Goal: Task Accomplishment & Management: Manage account settings

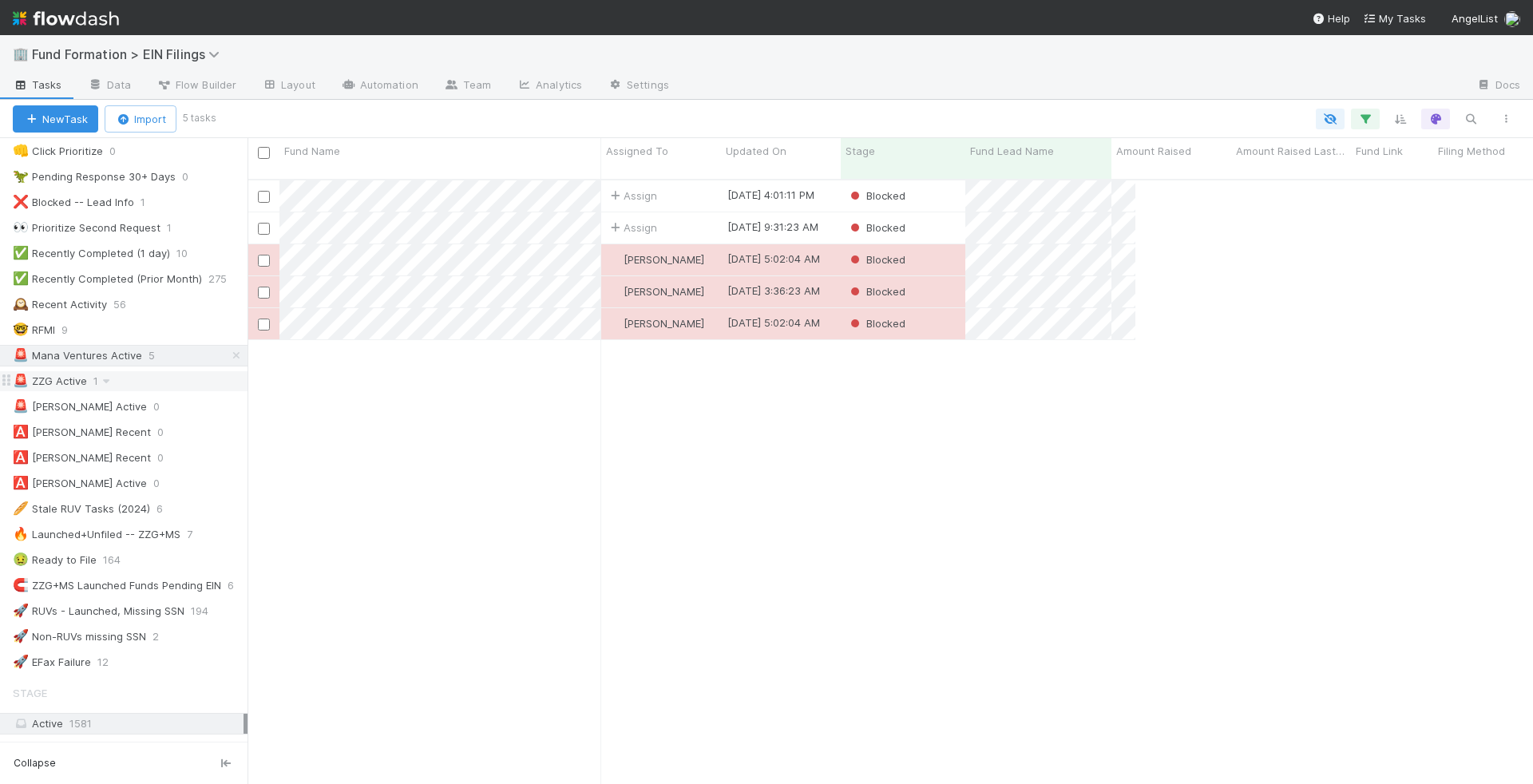
scroll to position [604, 1272]
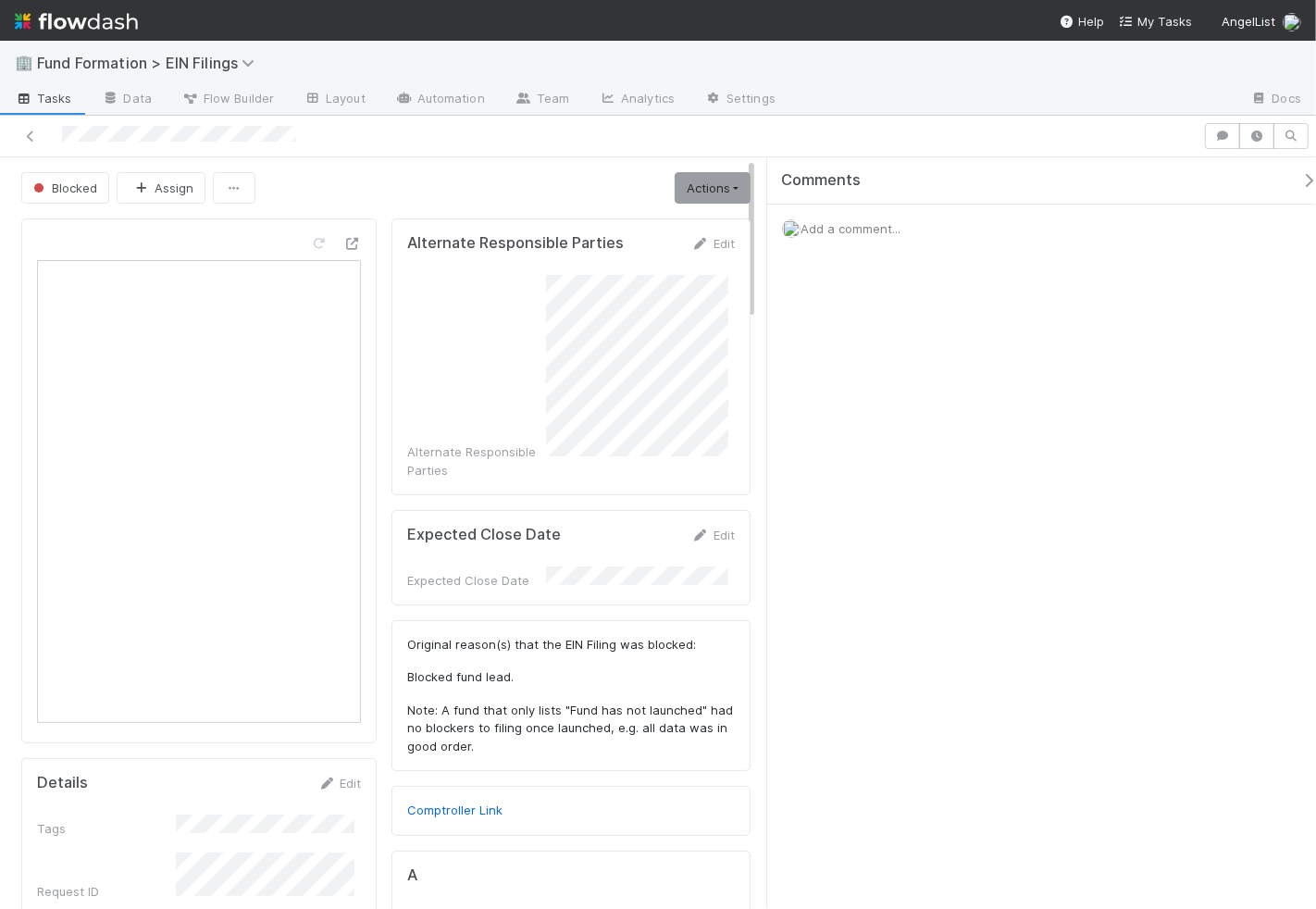
click at [280, 125] on div at bounding box center [179, 135] width 234 height 20
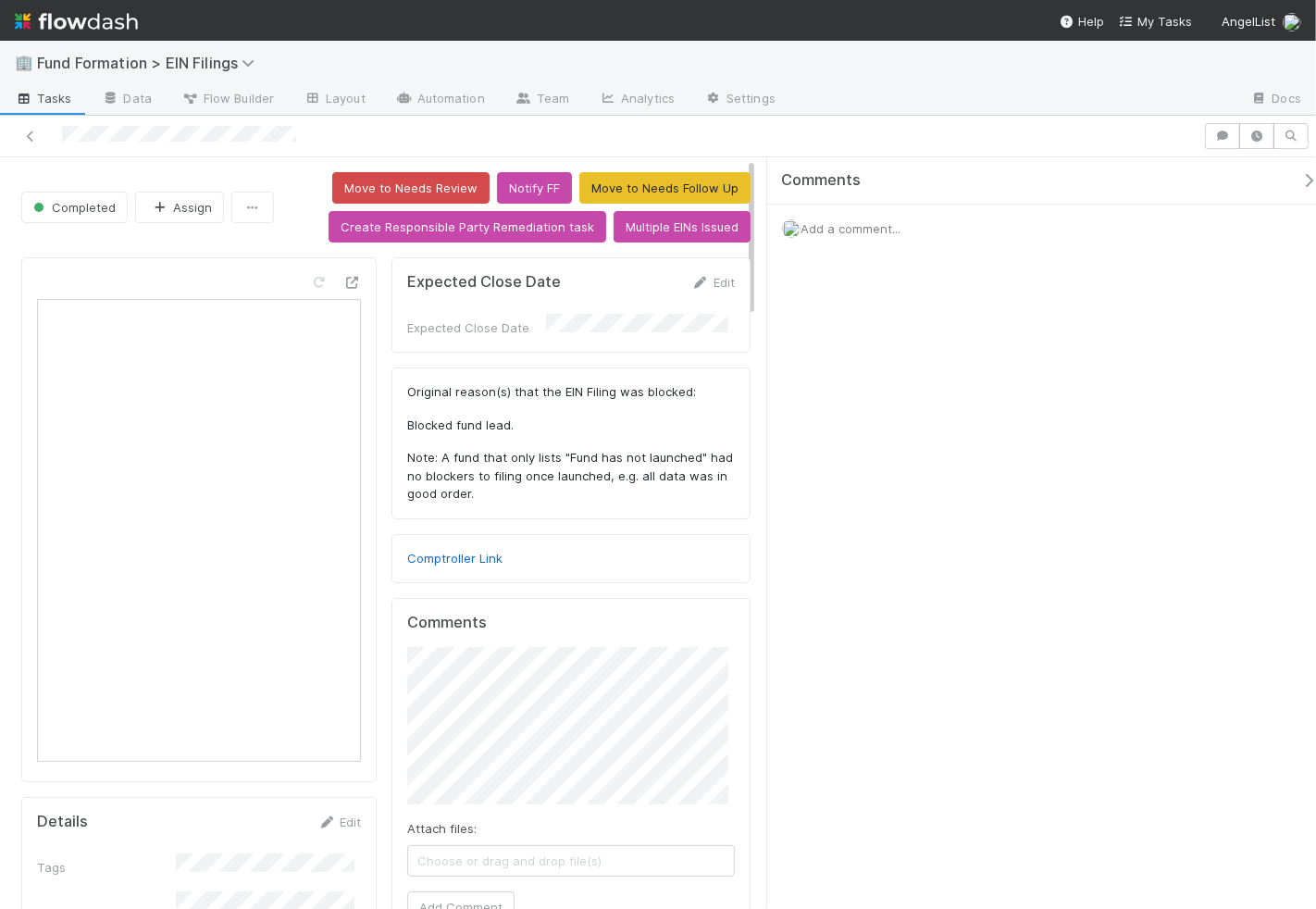
click at [1030, 517] on div "Comments Add a comment..." at bounding box center [1041, 534] width 548 height 753
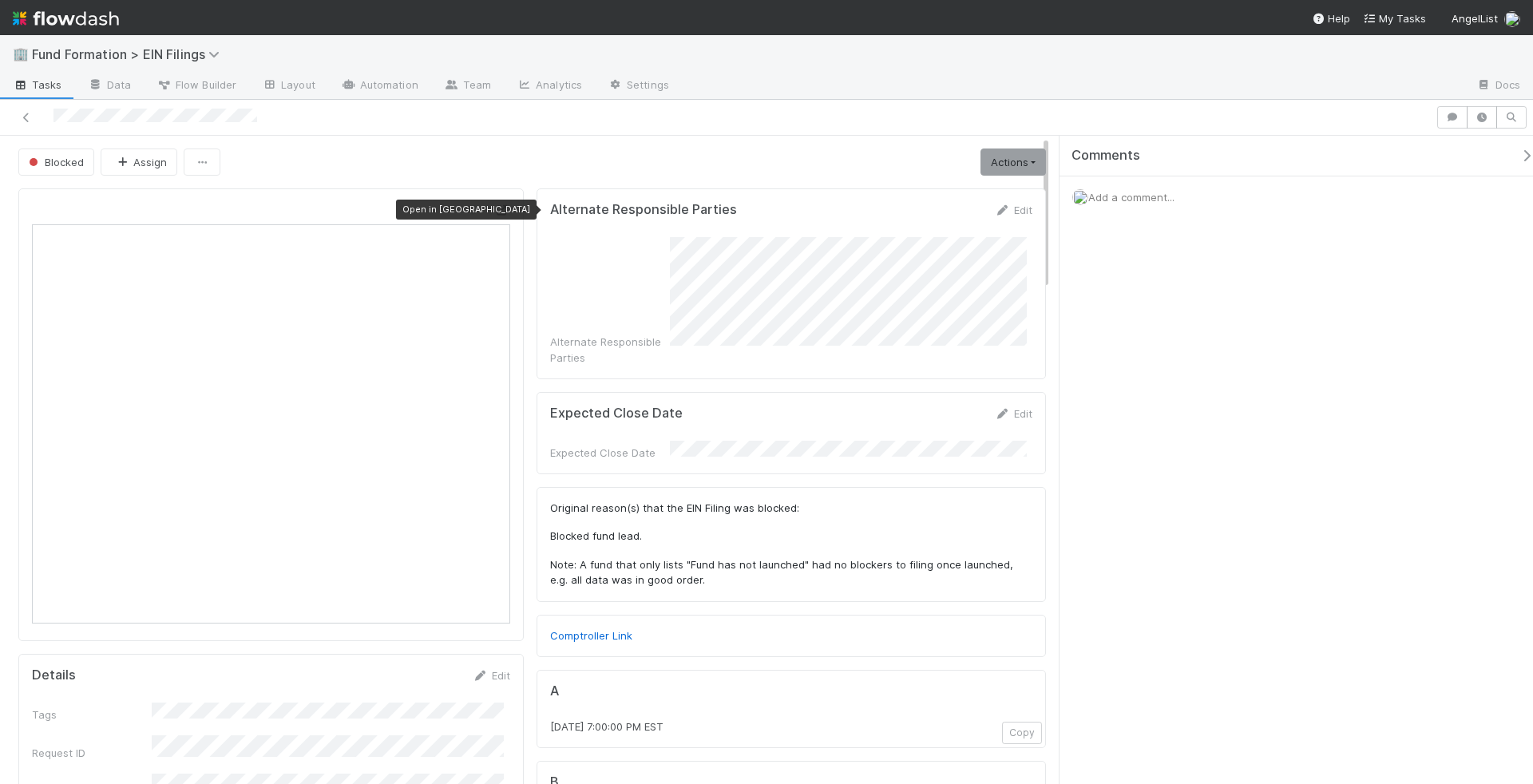
click at [497, 205] on icon at bounding box center [502, 210] width 16 height 10
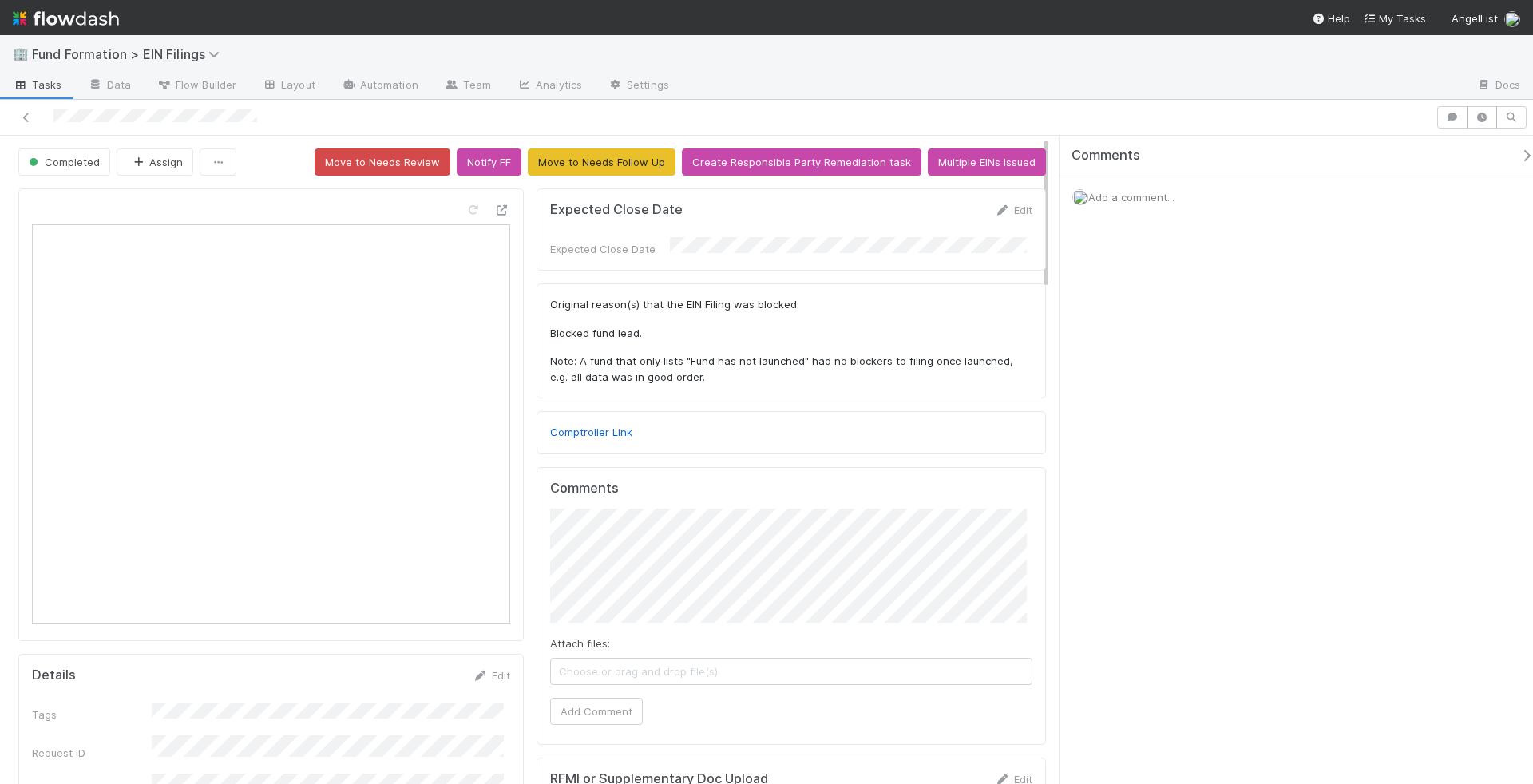
click at [39, 79] on span "Tasks" at bounding box center [38, 85] width 50 height 16
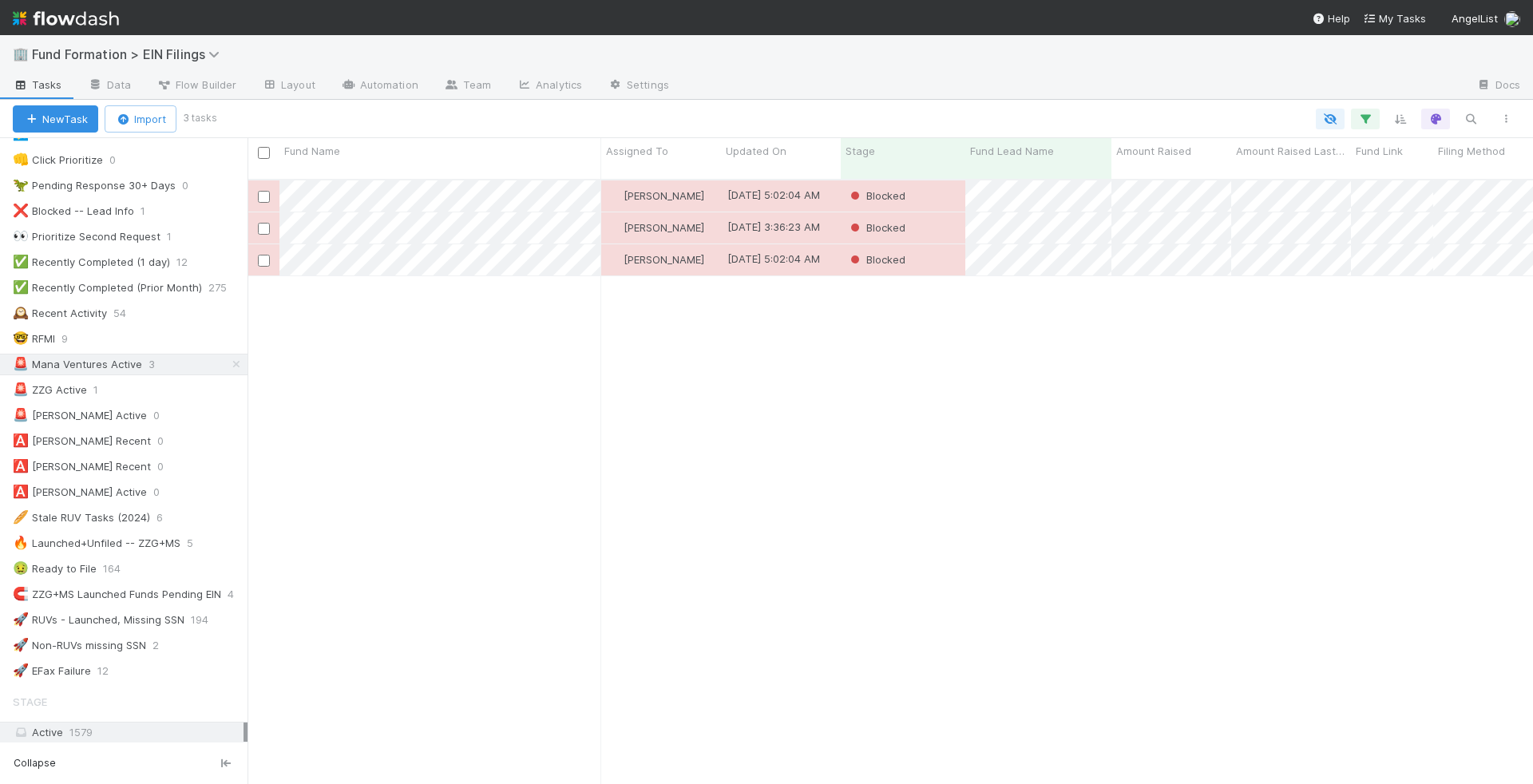
scroll to position [415, 0]
click at [190, 377] on div "🚨 ZZG Active 1" at bounding box center [130, 386] width 235 height 20
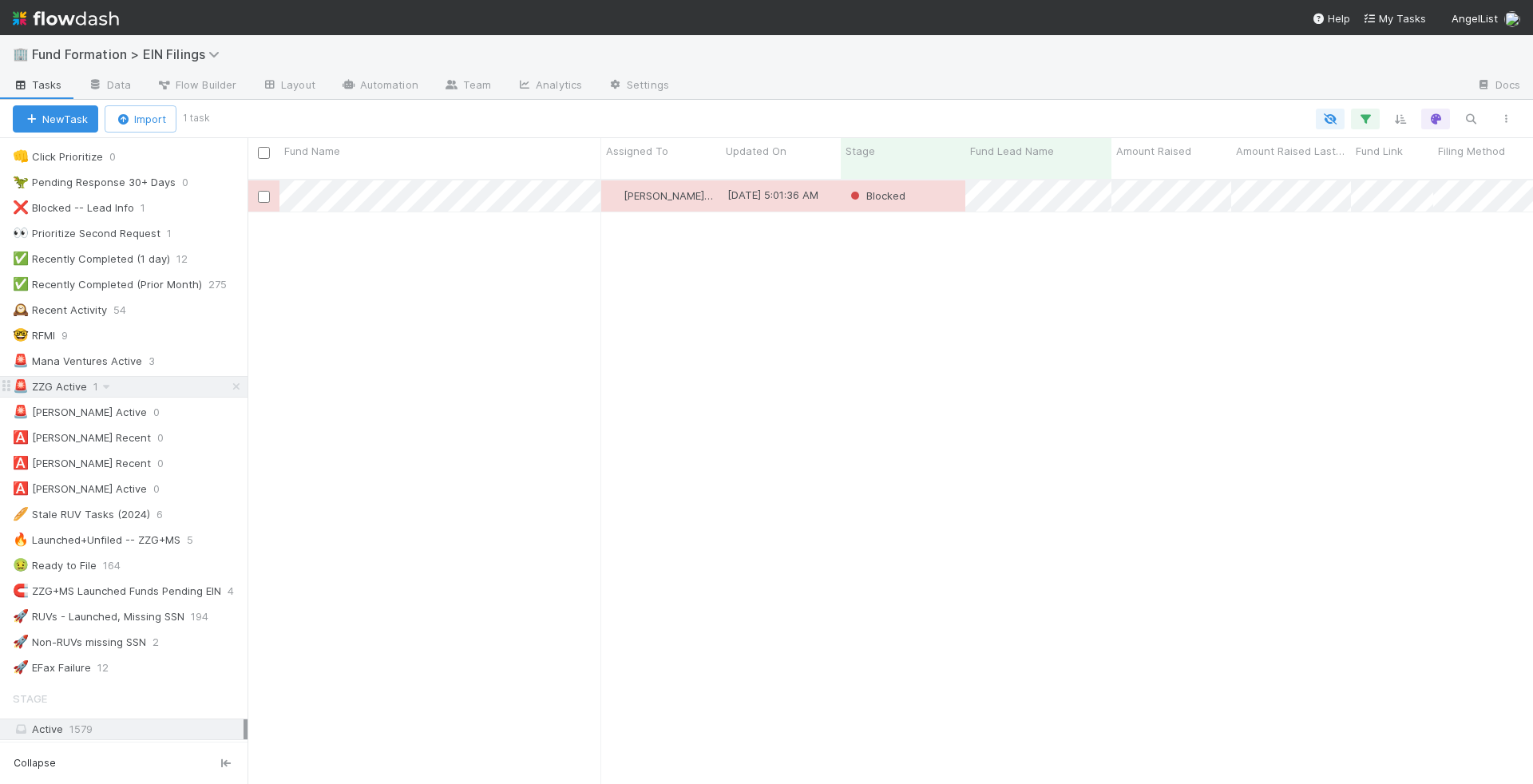
scroll to position [604, 1272]
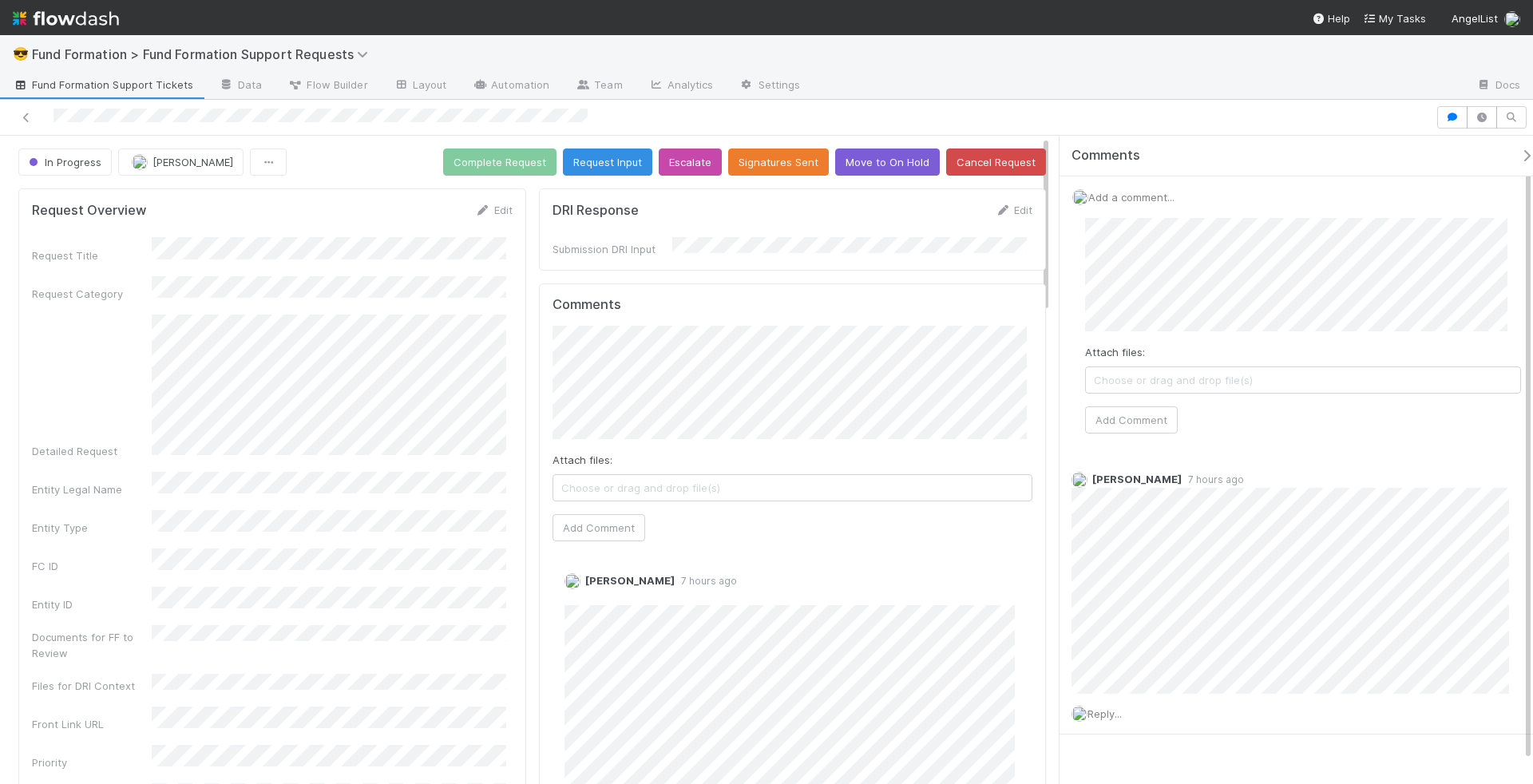
click at [237, 123] on div at bounding box center [321, 116] width 534 height 17
